Goal: Find specific page/section: Find specific page/section

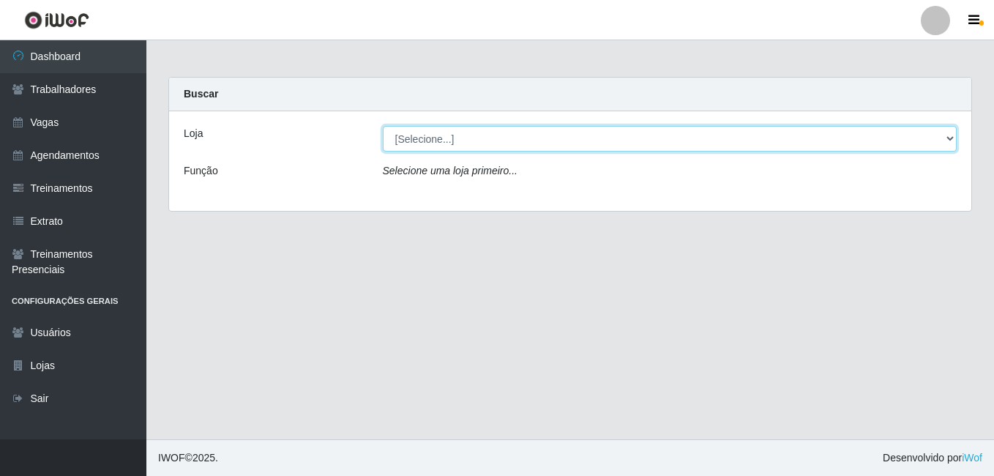
click at [491, 136] on select "[Selecione...] BL Importadora" at bounding box center [670, 139] width 575 height 26
select select "259"
click at [383, 126] on select "[Selecione...] BL Importadora" at bounding box center [670, 139] width 575 height 26
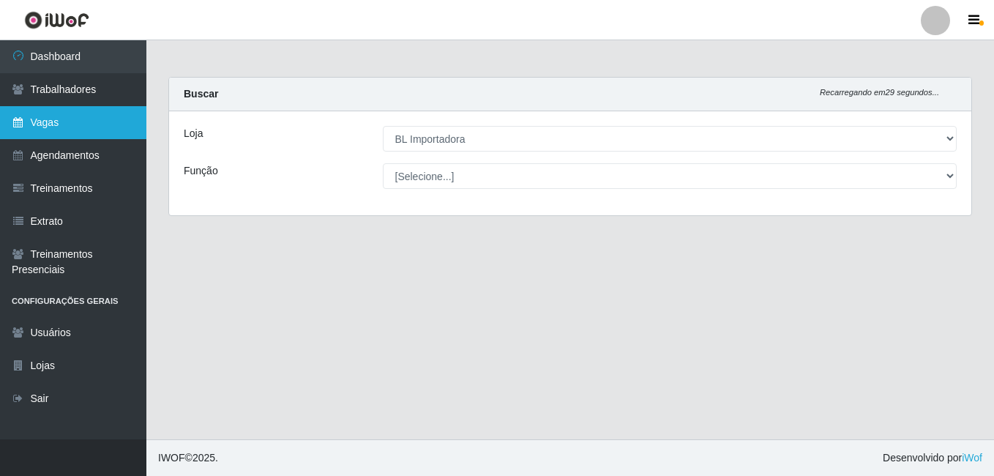
click at [84, 127] on link "Vagas" at bounding box center [73, 122] width 146 height 33
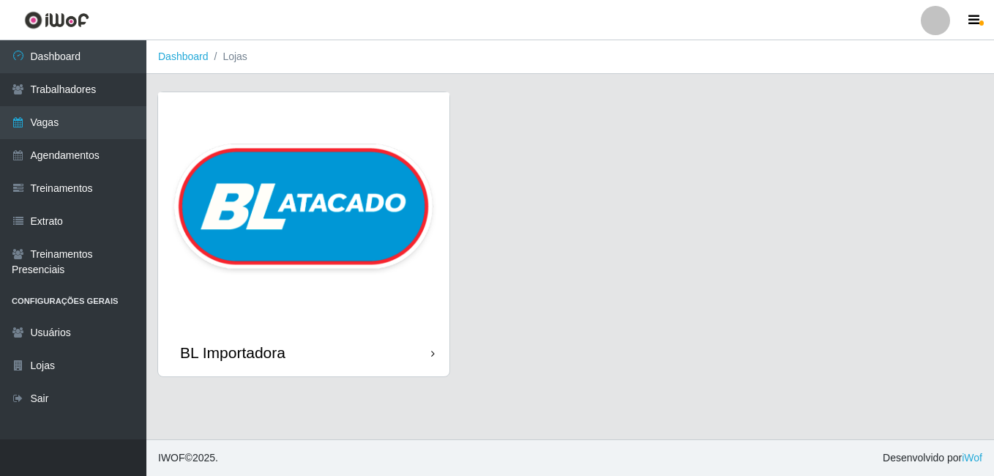
click at [351, 249] on img at bounding box center [303, 210] width 291 height 236
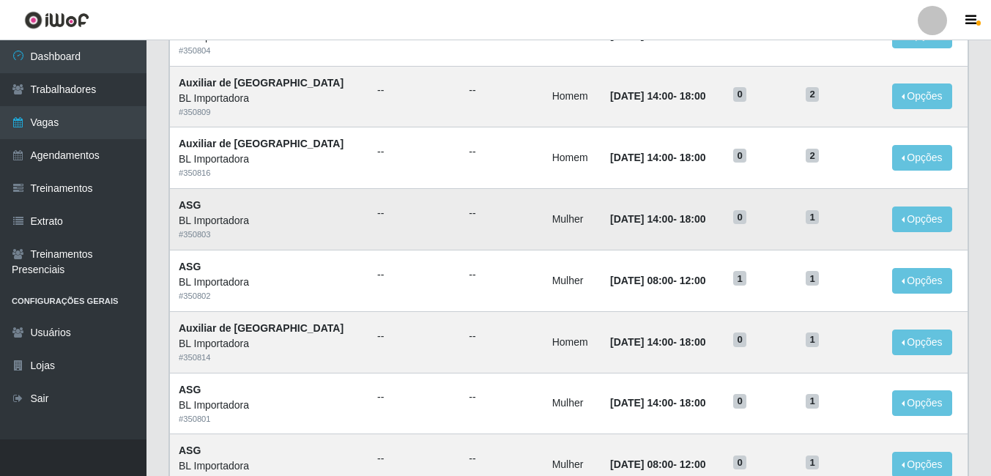
scroll to position [366, 0]
